Goal: Task Accomplishment & Management: Manage account settings

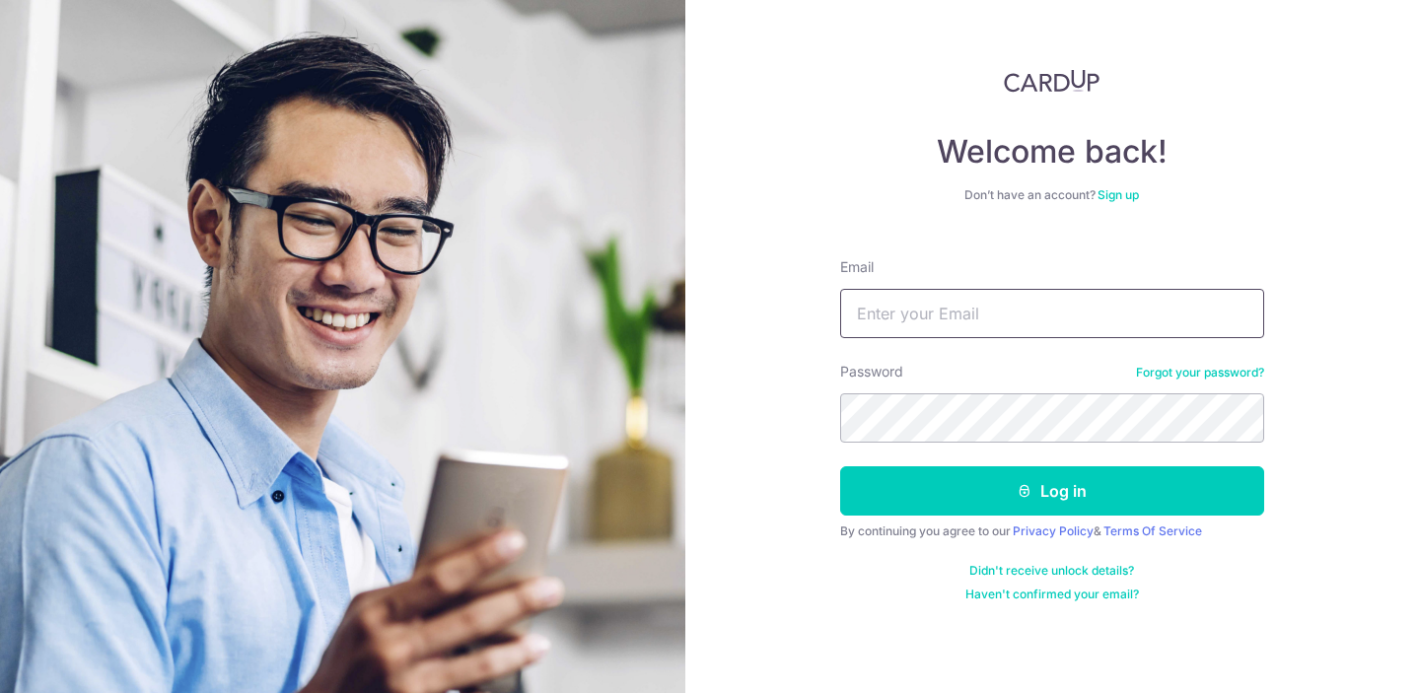
click at [938, 312] on input "Email" at bounding box center [1052, 313] width 424 height 49
type input "[EMAIL_ADDRESS][DOMAIN_NAME]"
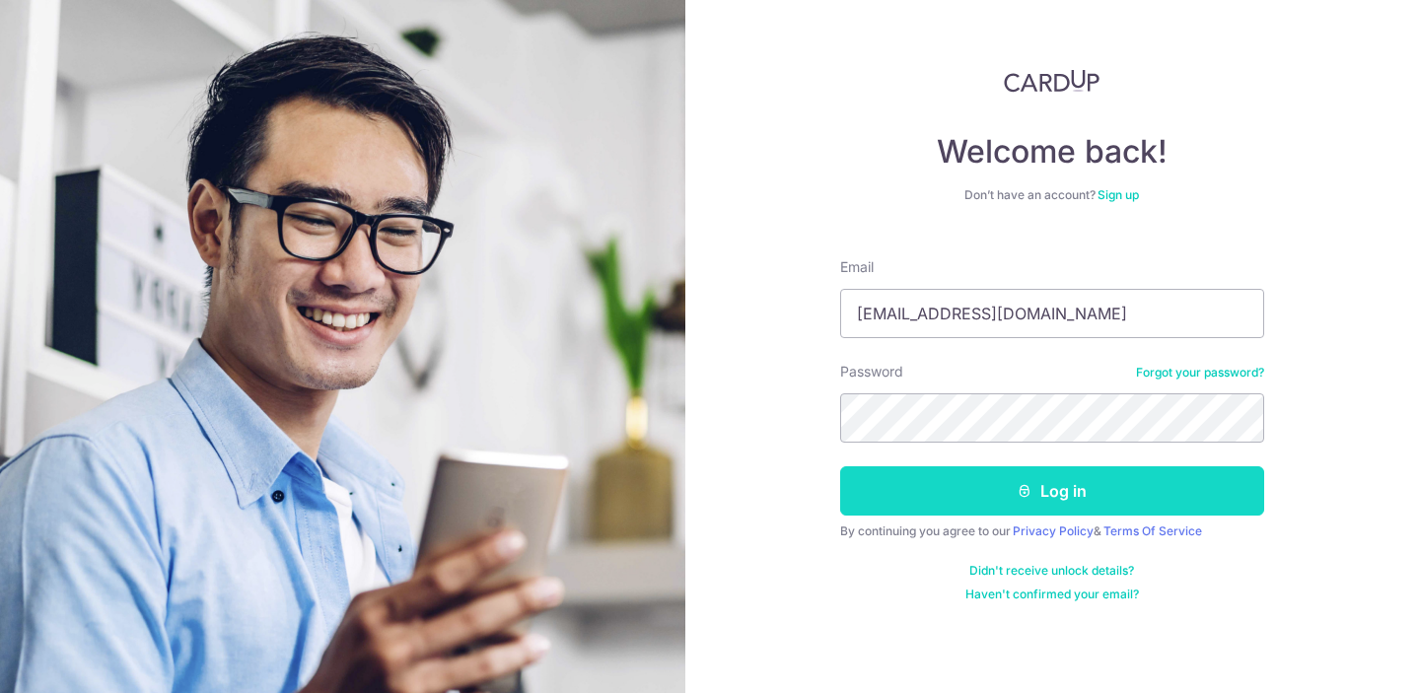
click at [934, 491] on button "Log in" at bounding box center [1052, 491] width 424 height 49
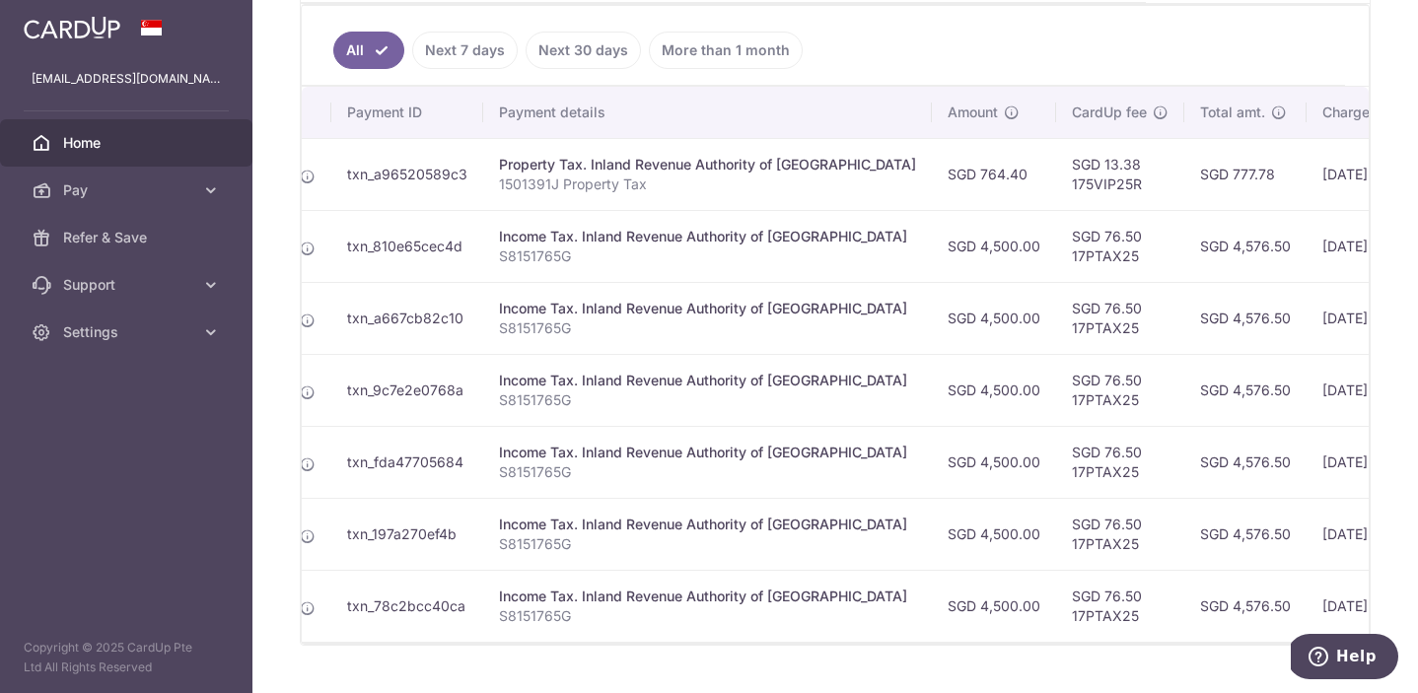
scroll to position [0, 220]
